Goal: Find specific page/section

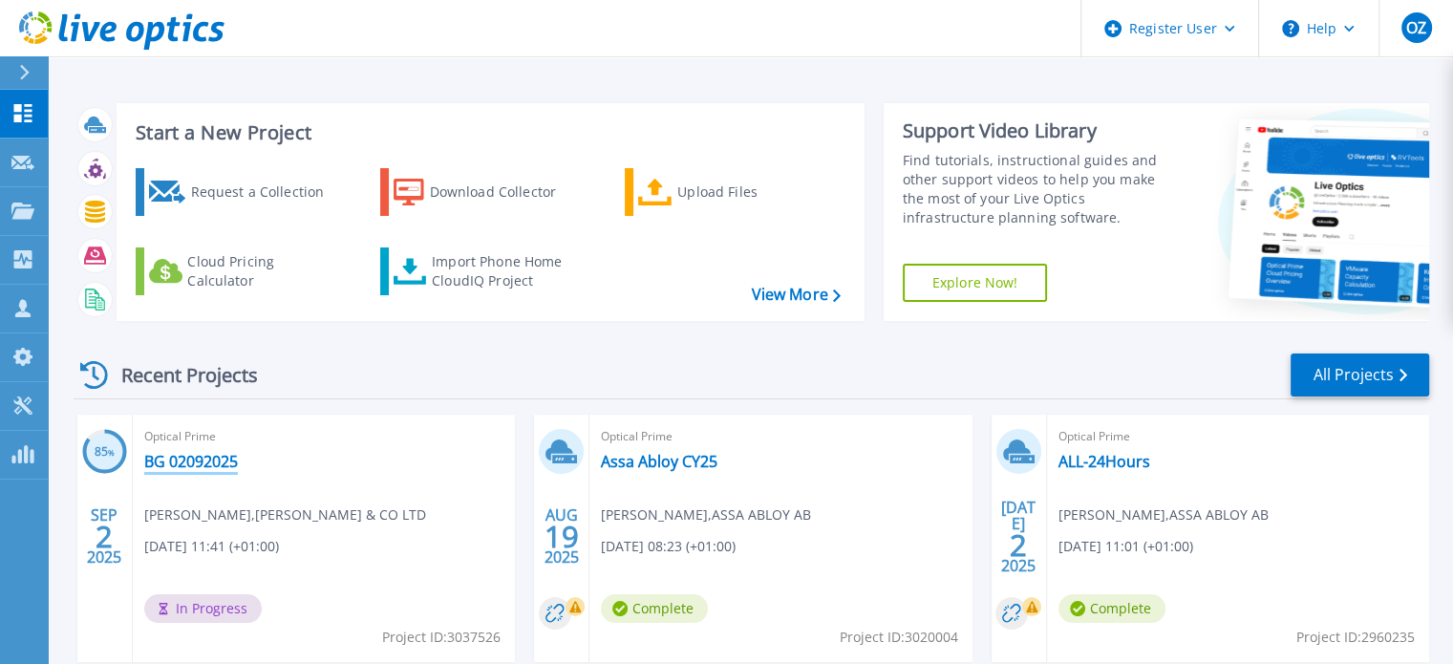
click at [196, 454] on link "BG 02092025" at bounding box center [191, 461] width 94 height 19
